Goal: Task Accomplishment & Management: Use online tool/utility

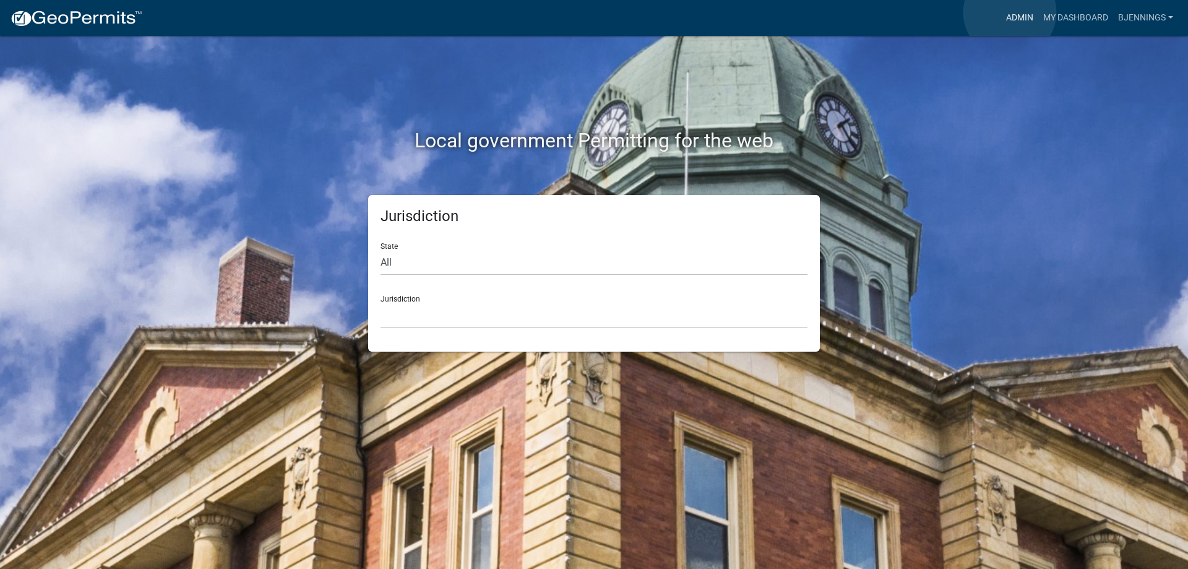
click at [1010, 12] on link "Admin" at bounding box center [1019, 18] width 37 height 24
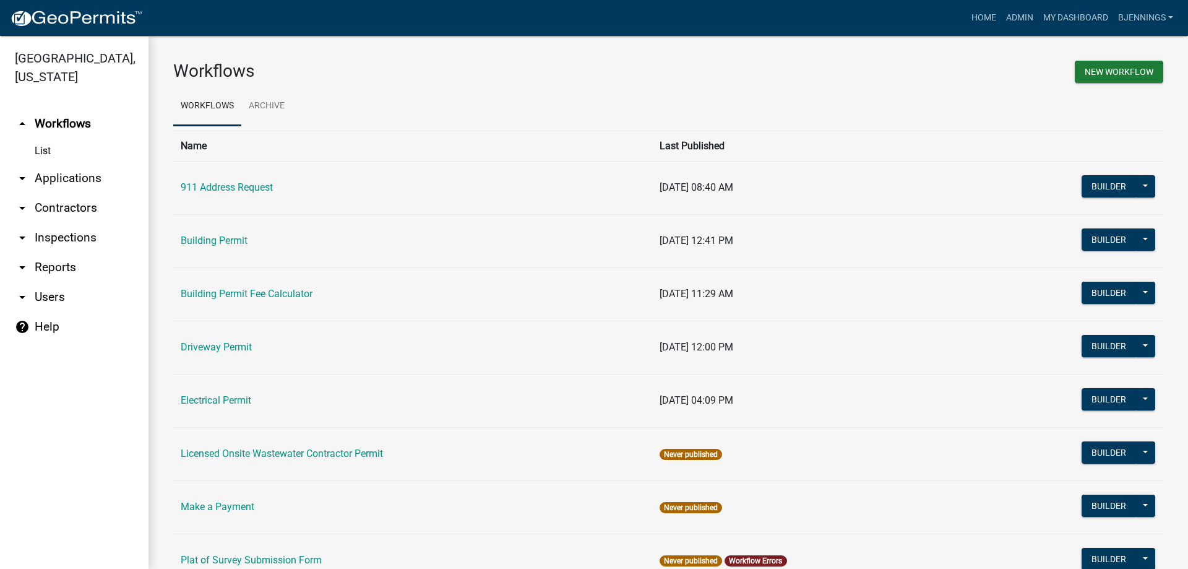
click at [54, 163] on link "arrow_drop_down Applications" at bounding box center [74, 178] width 148 height 30
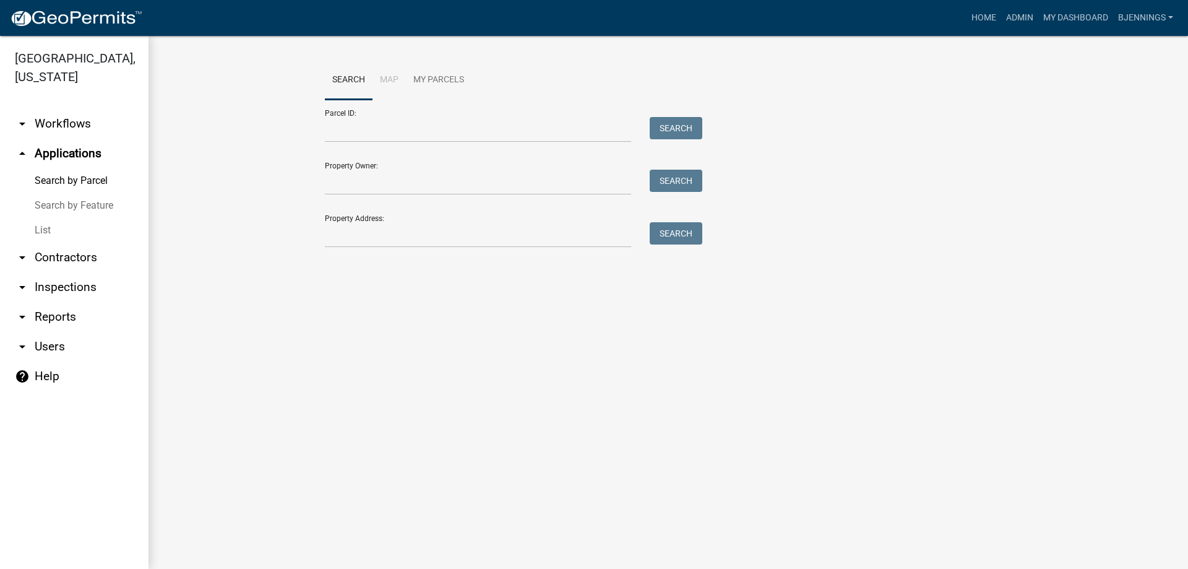
click at [44, 218] on link "List" at bounding box center [74, 230] width 148 height 25
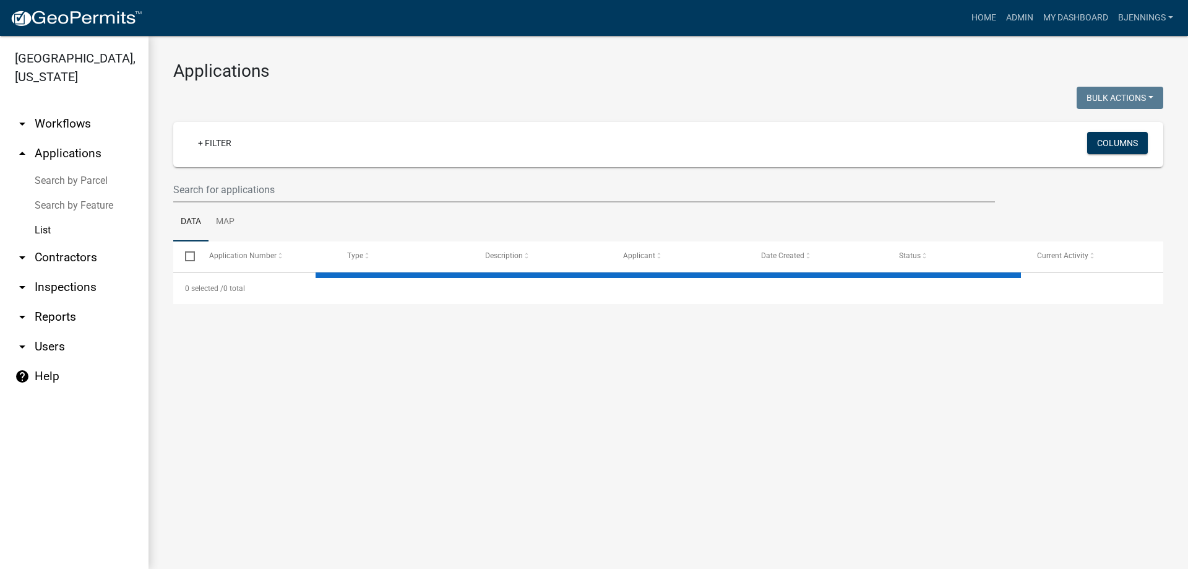
select select "3: 100"
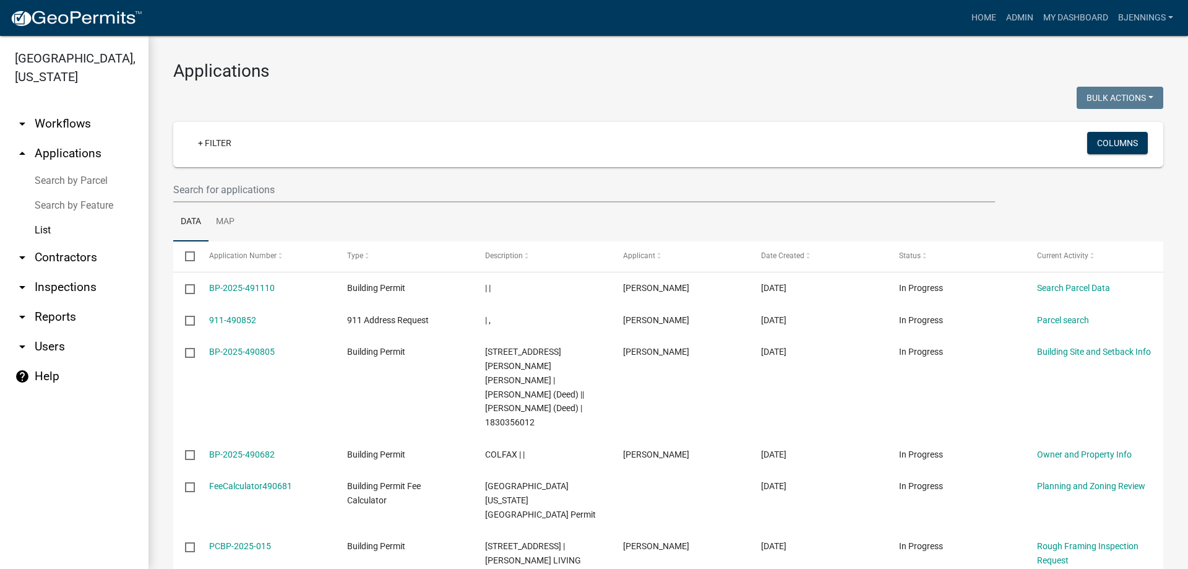
click at [54, 168] on link "Search by Parcel" at bounding box center [74, 180] width 148 height 25
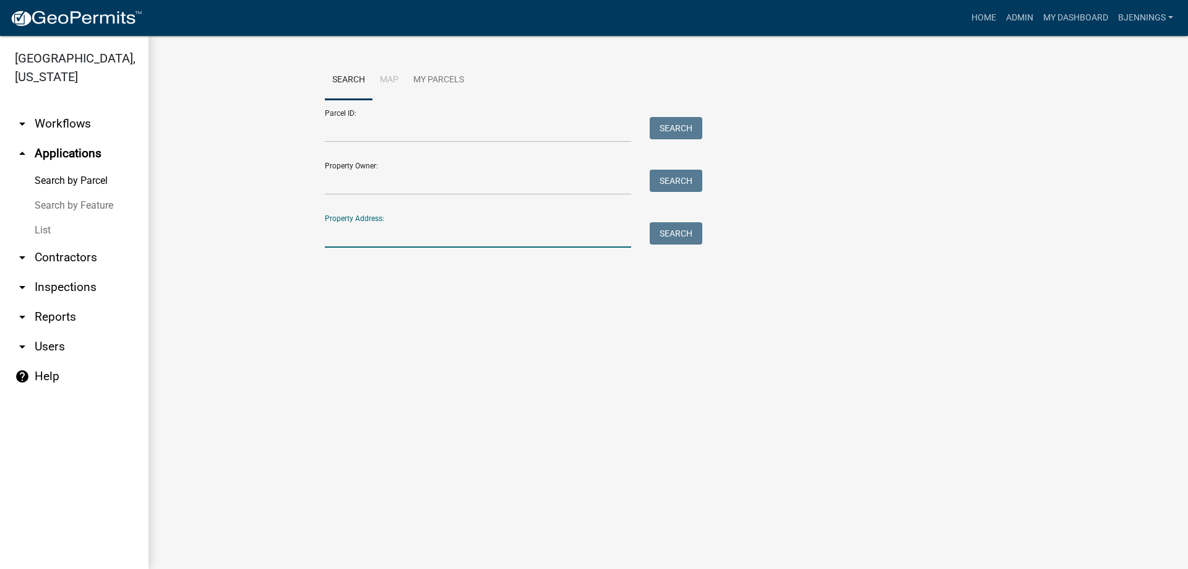
click at [387, 236] on input "Property Address:" at bounding box center [478, 234] width 306 height 25
type input "11860"
click at [679, 232] on button "Search" at bounding box center [676, 233] width 53 height 22
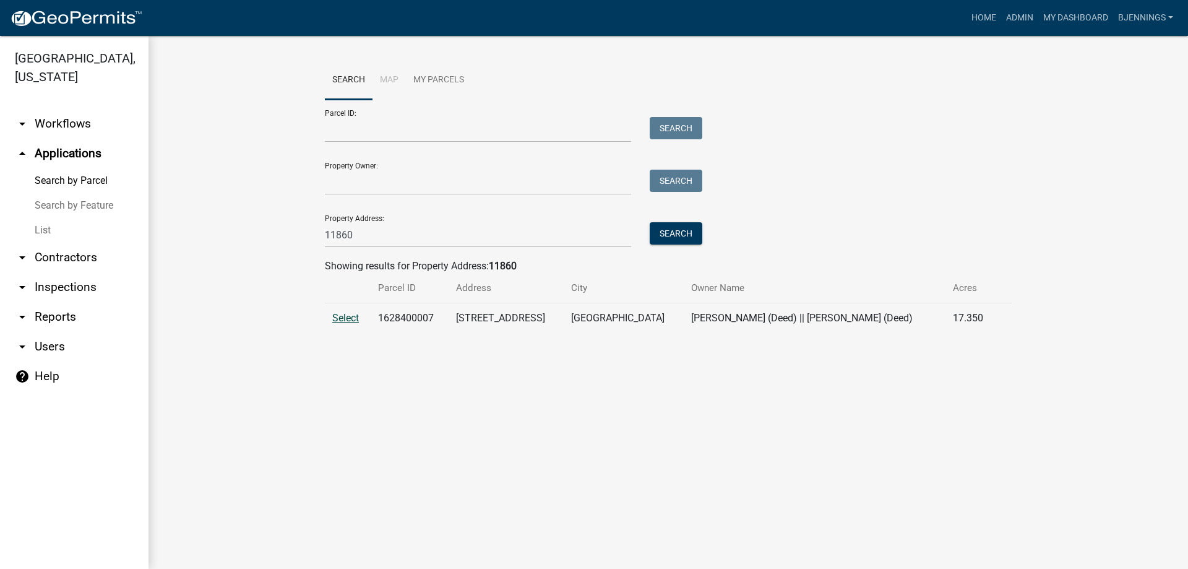
click at [344, 322] on span "Select" at bounding box center [345, 318] width 27 height 12
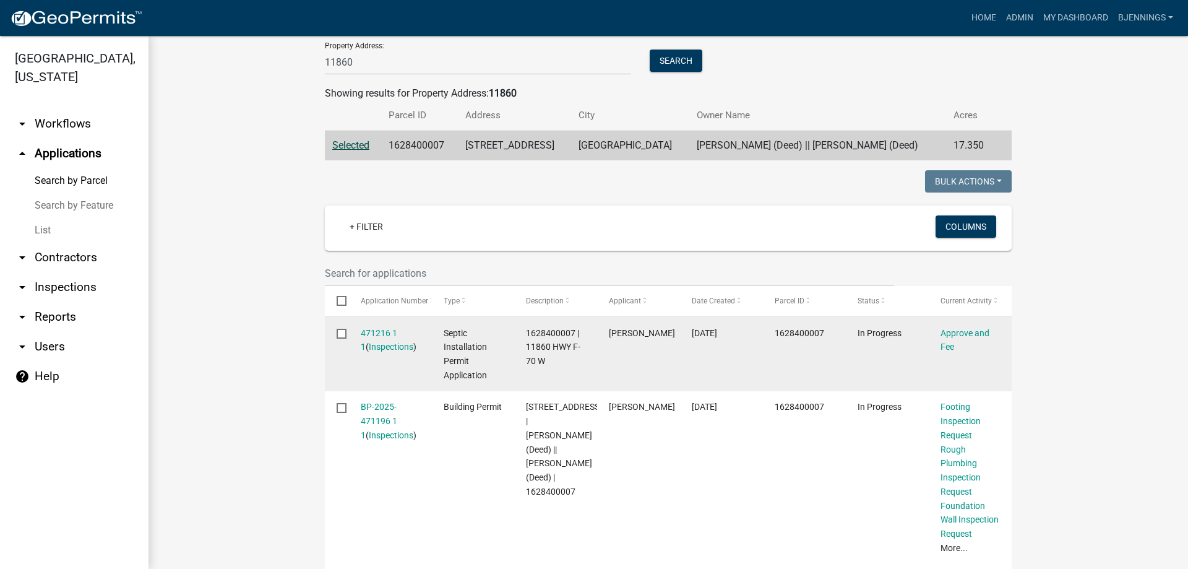
scroll to position [186, 0]
